Goal: Information Seeking & Learning: Learn about a topic

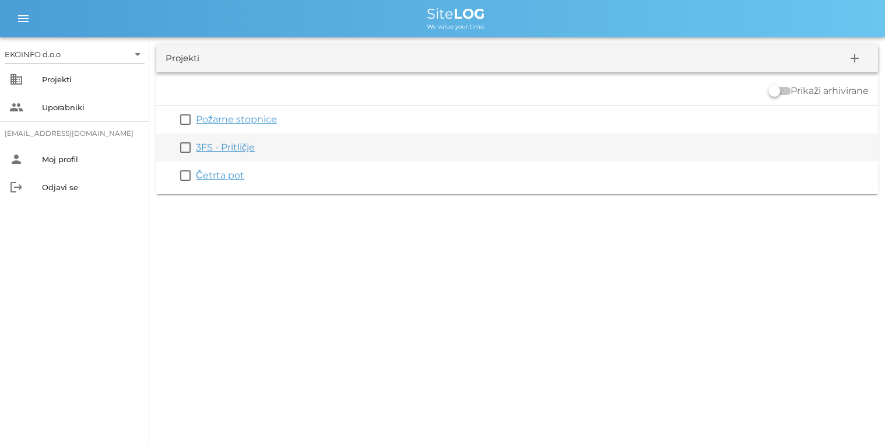
click at [229, 147] on link "3FS - Pritličje" at bounding box center [225, 147] width 59 height 11
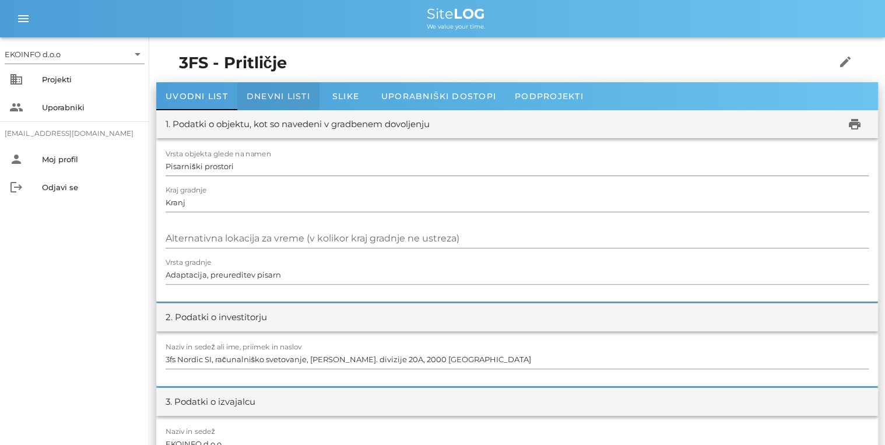
click at [261, 98] on span "Dnevni listi" at bounding box center [279, 96] width 64 height 10
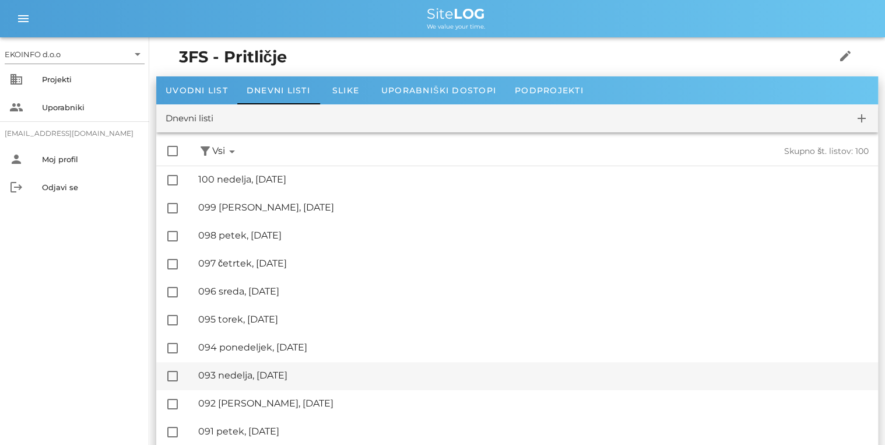
scroll to position [93, 0]
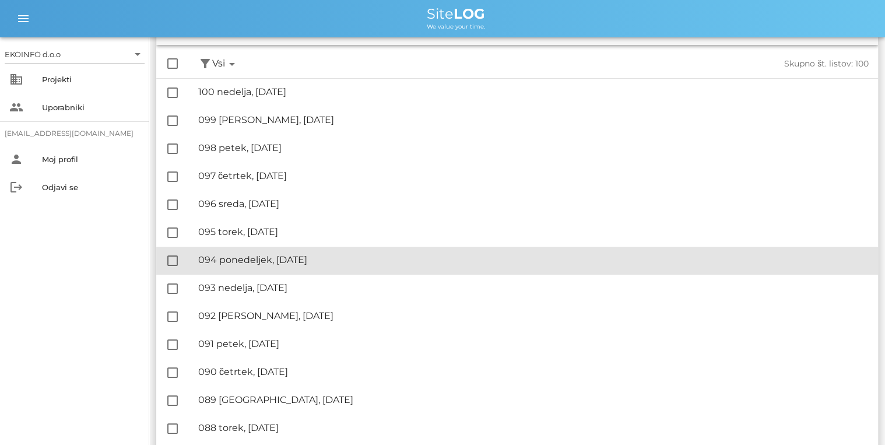
click at [248, 264] on div "🔏 094 ponedeljek, [DATE]" at bounding box center [533, 259] width 671 height 11
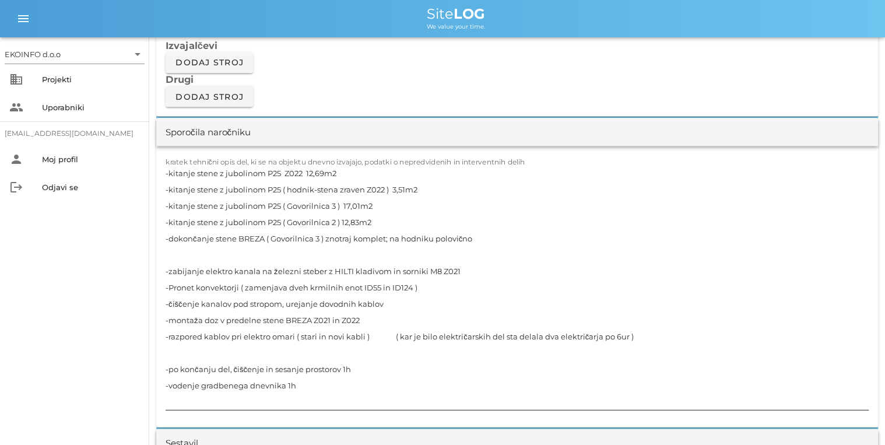
scroll to position [1027, 0]
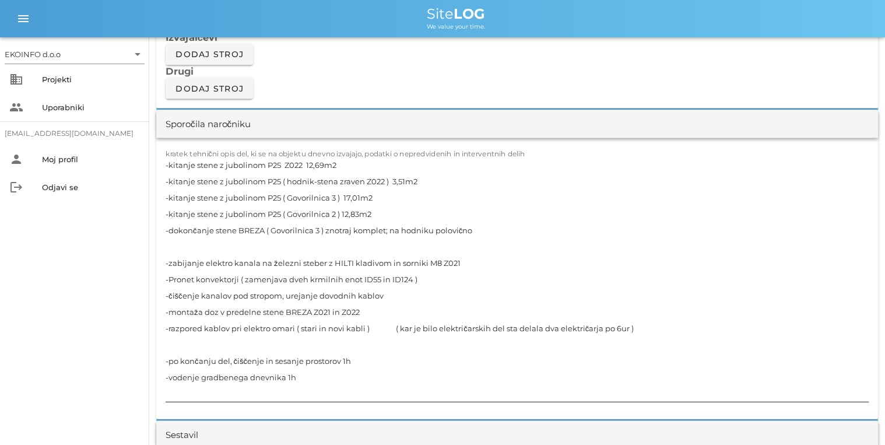
click at [348, 327] on textarea "-kitanje stene z jubolinom P25 Z022 12,69m2 -kitanje stene z jubolinom P25 ( ho…" at bounding box center [517, 278] width 703 height 245
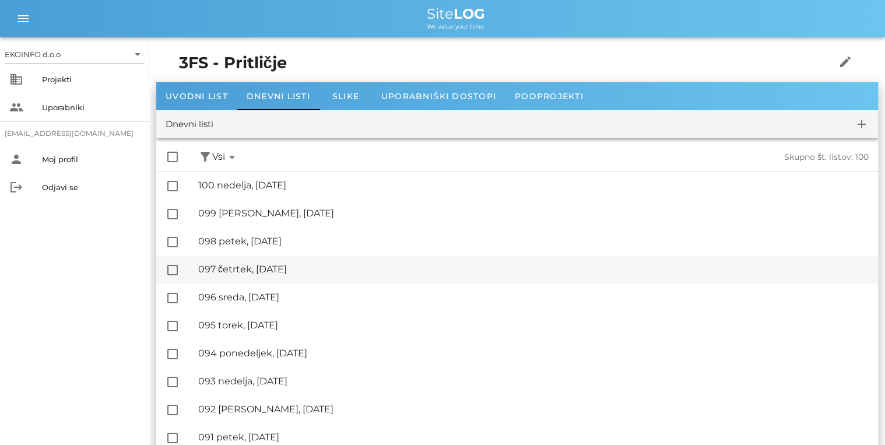
scroll to position [47, 0]
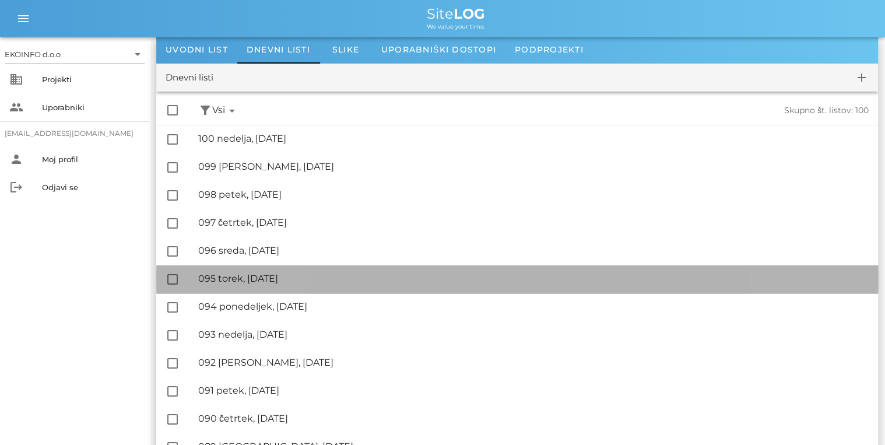
click at [271, 281] on div "🔏 095 torek, [DATE]" at bounding box center [533, 278] width 671 height 11
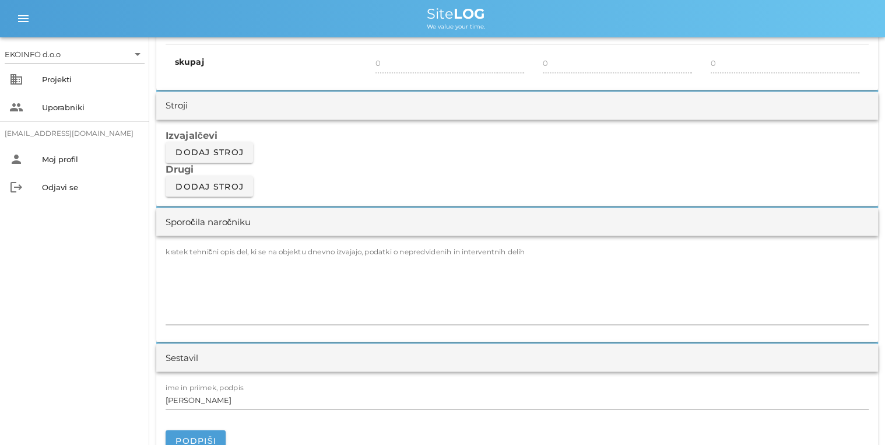
scroll to position [933, 0]
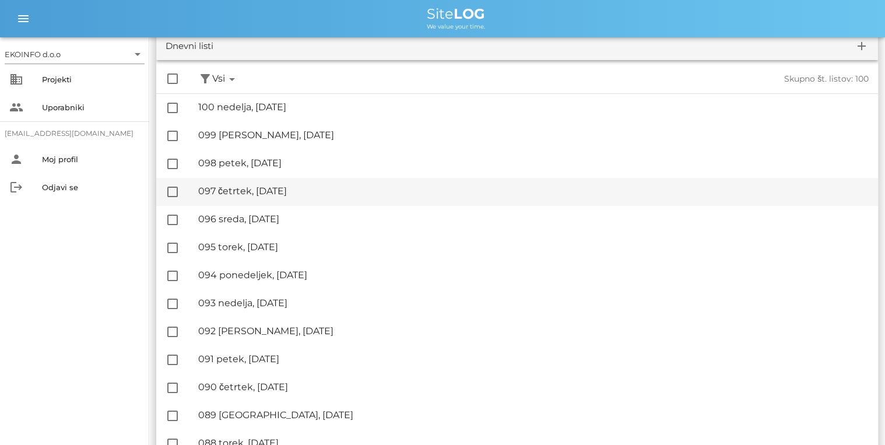
scroll to position [93, 0]
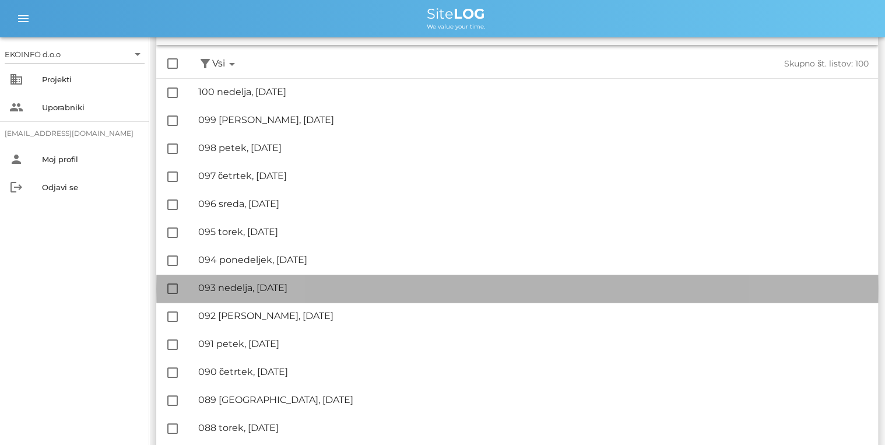
click at [269, 291] on div "🔏 093 nedelja, [DATE]" at bounding box center [533, 287] width 671 height 11
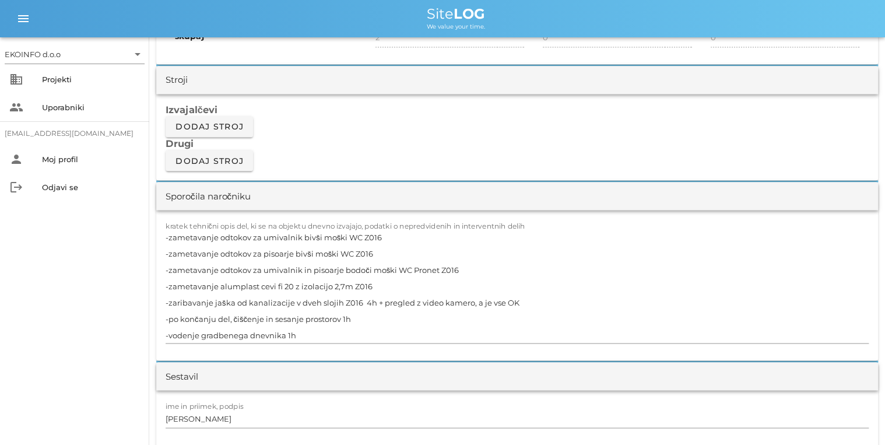
scroll to position [1027, 0]
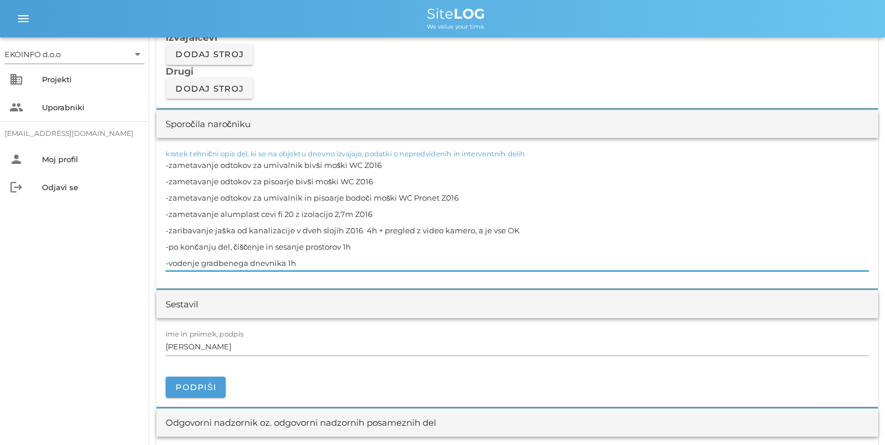
drag, startPoint x: 517, startPoint y: 229, endPoint x: 170, endPoint y: 226, distance: 347.1
click at [170, 226] on textarea "-zametavanje odtokov za umivalnik bivši moški WC Z016 -zametavanje odtokov za p…" at bounding box center [517, 213] width 703 height 114
click at [527, 229] on textarea "-zametavanje odtokov za umivalnik bivši moški WC Z016 -zametavanje odtokov za p…" at bounding box center [517, 213] width 703 height 114
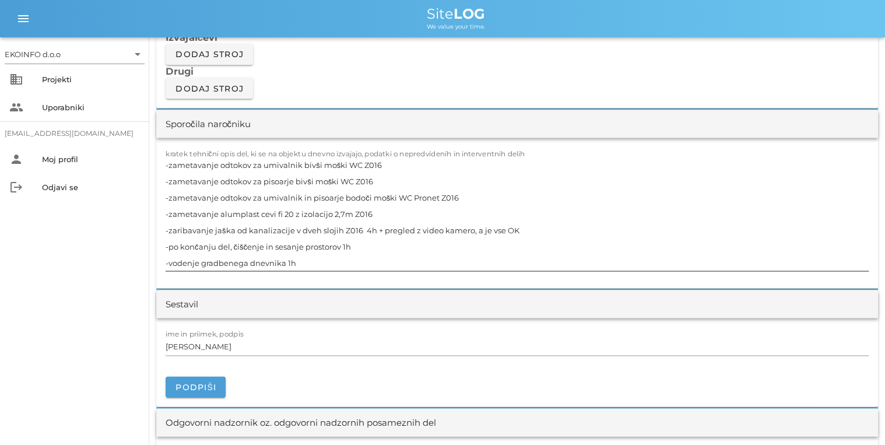
click at [400, 191] on textarea "-zametavanje odtokov za umivalnik bivši moški WC Z016 -zametavanje odtokov za p…" at bounding box center [517, 213] width 703 height 114
